Goal: Information Seeking & Learning: Understand process/instructions

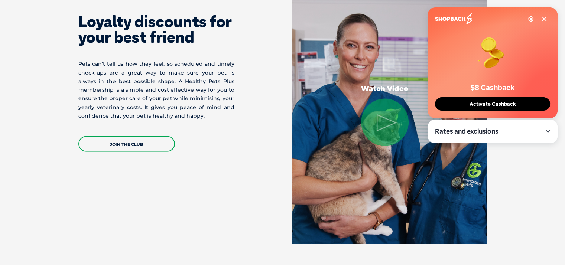
scroll to position [1300, 0]
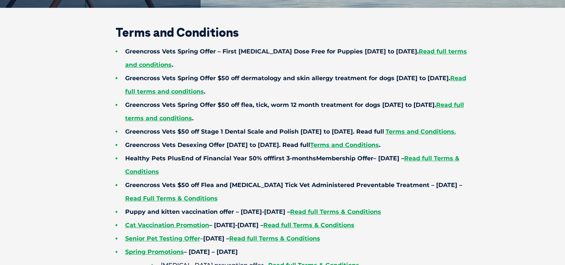
scroll to position [186, 0]
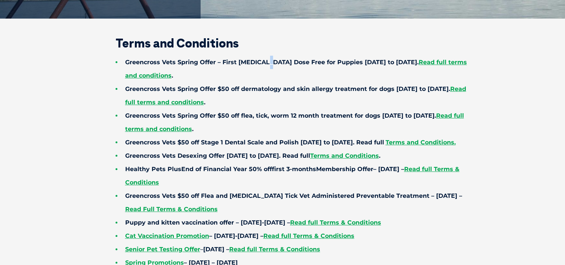
drag, startPoint x: 265, startPoint y: 53, endPoint x: 270, endPoint y: 69, distance: 17.1
click at [270, 69] on li "Greencross Vets Spring Offer – First [MEDICAL_DATA] Dose Free for Puppies [DATE…" at bounding box center [295, 69] width 360 height 27
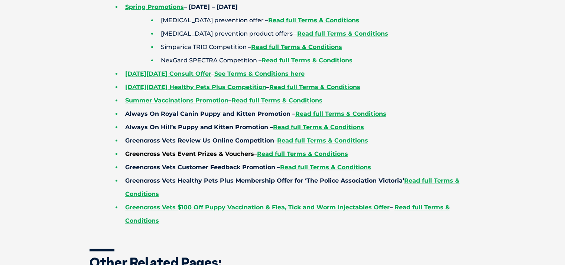
scroll to position [446, 0]
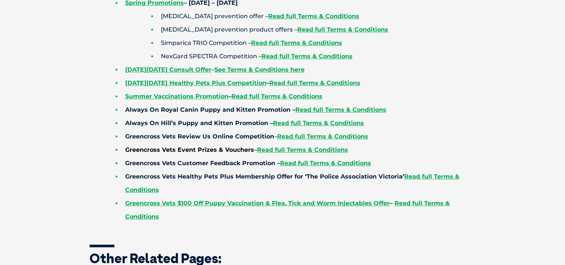
drag, startPoint x: 279, startPoint y: 80, endPoint x: 429, endPoint y: 69, distance: 150.5
click at [429, 63] on li "NexGard SPECTRA Competition – Read full Terms & Conditions" at bounding box center [313, 56] width 325 height 13
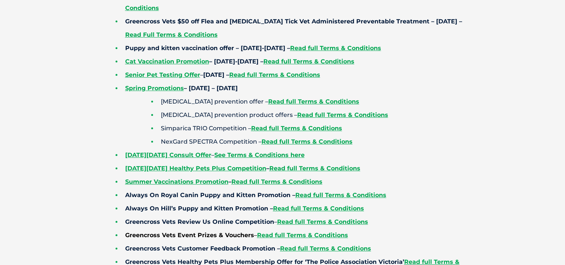
scroll to position [297, 0]
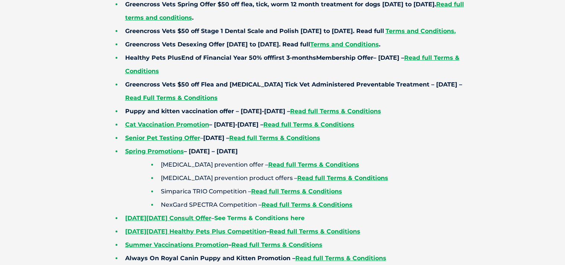
click at [278, 222] on link "See Terms & Conditions here" at bounding box center [259, 218] width 90 height 7
